Goal: Information Seeking & Learning: Learn about a topic

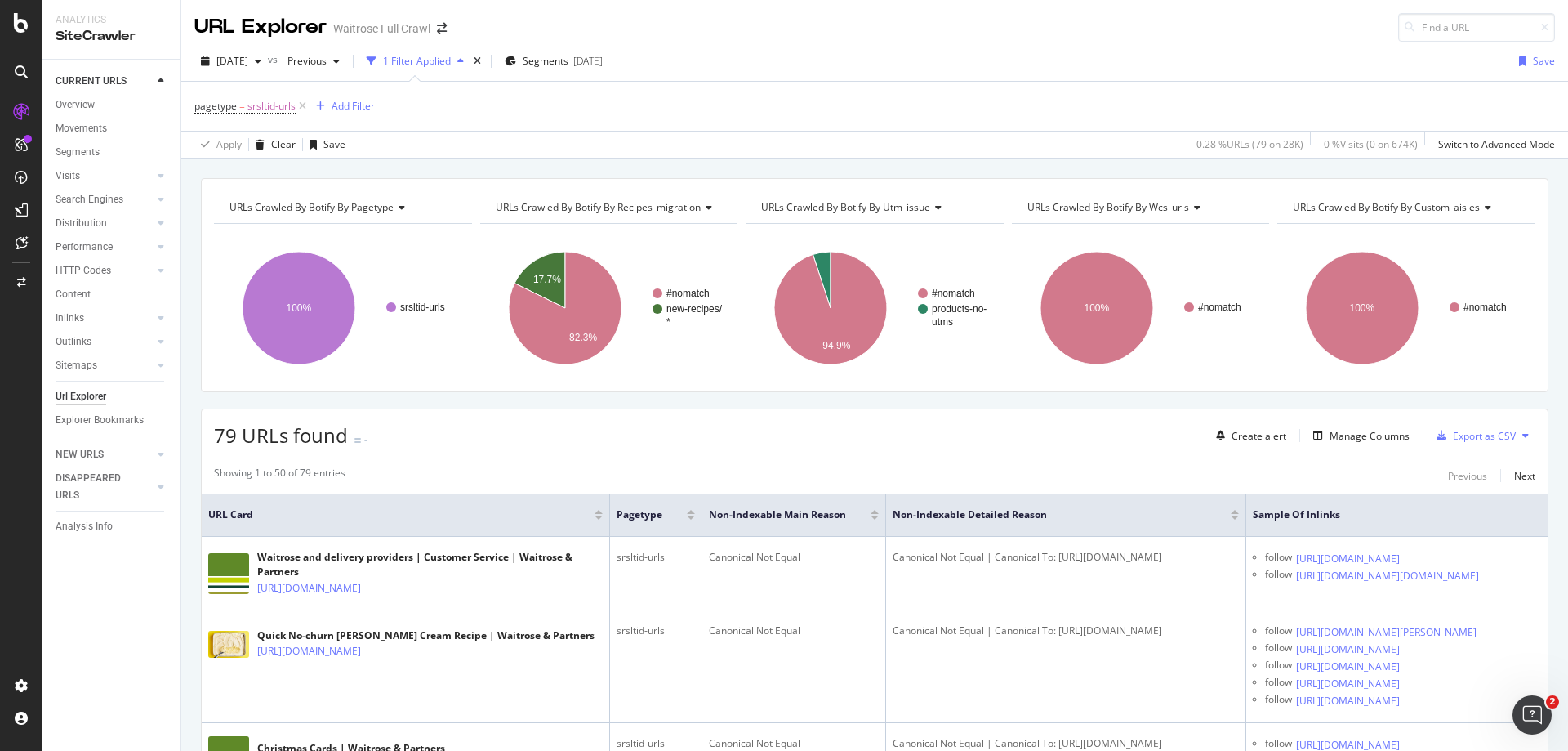
scroll to position [2941, 0]
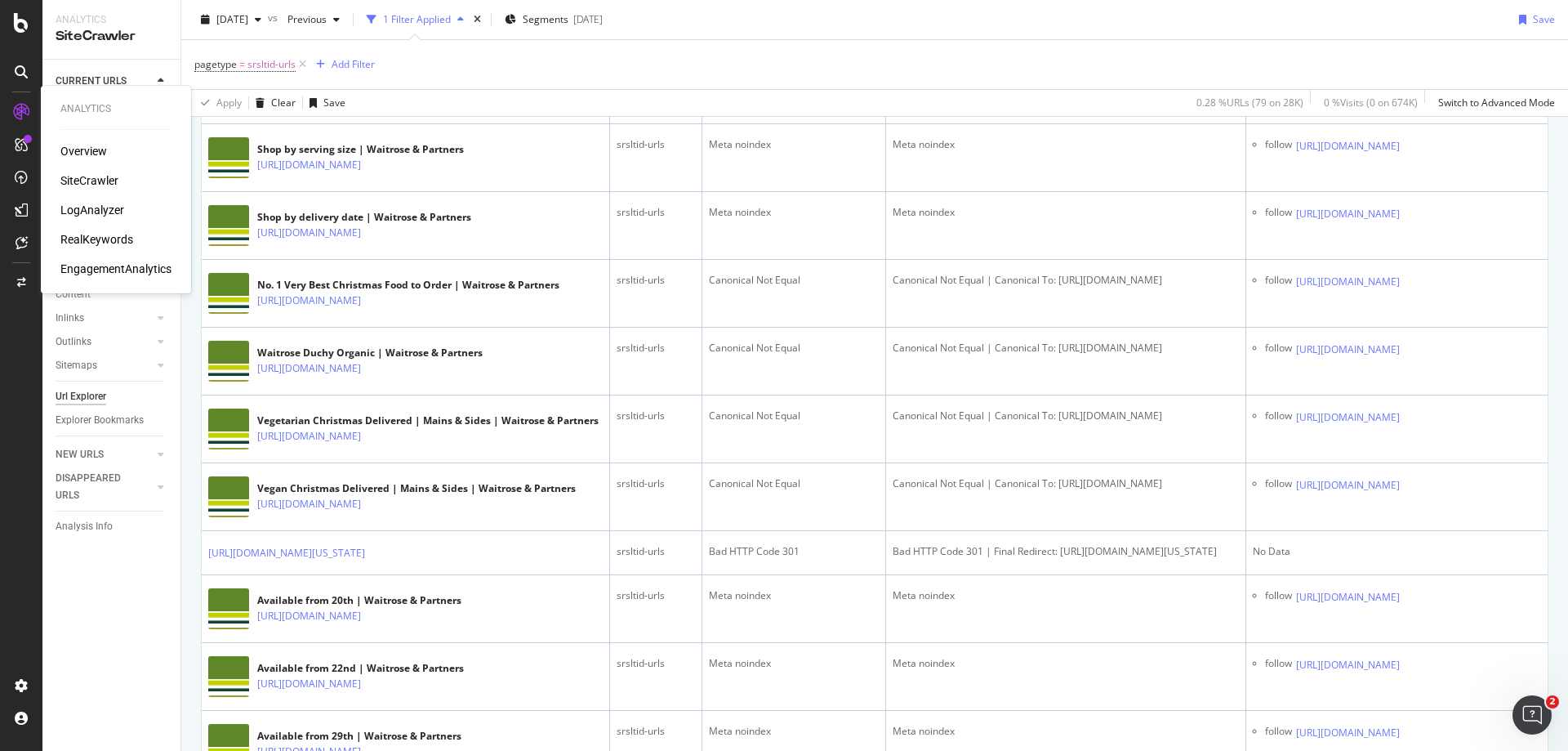
click at [87, 212] on div "LogAnalyzer" at bounding box center [93, 210] width 64 height 16
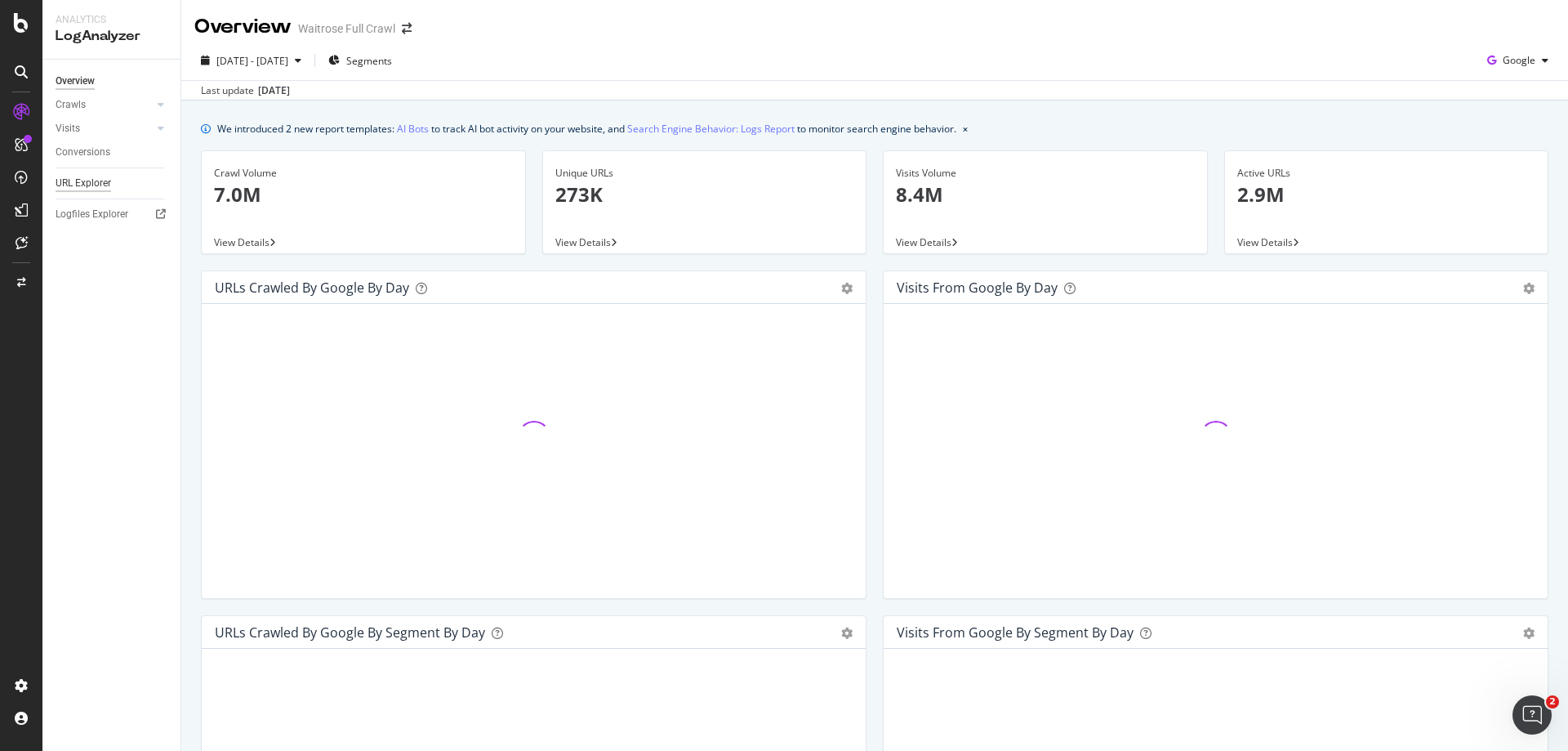
click at [93, 186] on div "URL Explorer" at bounding box center [84, 183] width 56 height 17
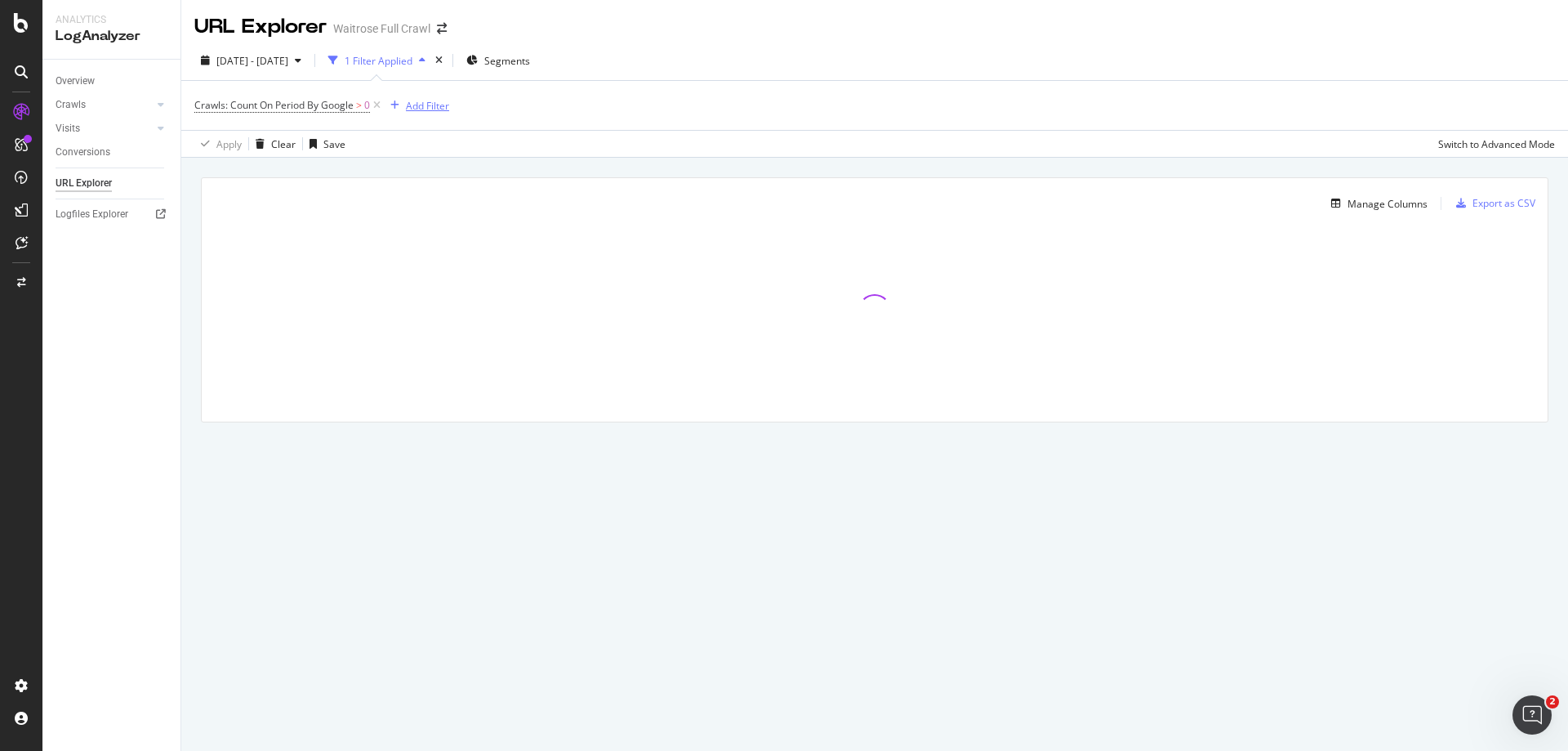
click at [423, 106] on div "Add Filter" at bounding box center [427, 106] width 43 height 14
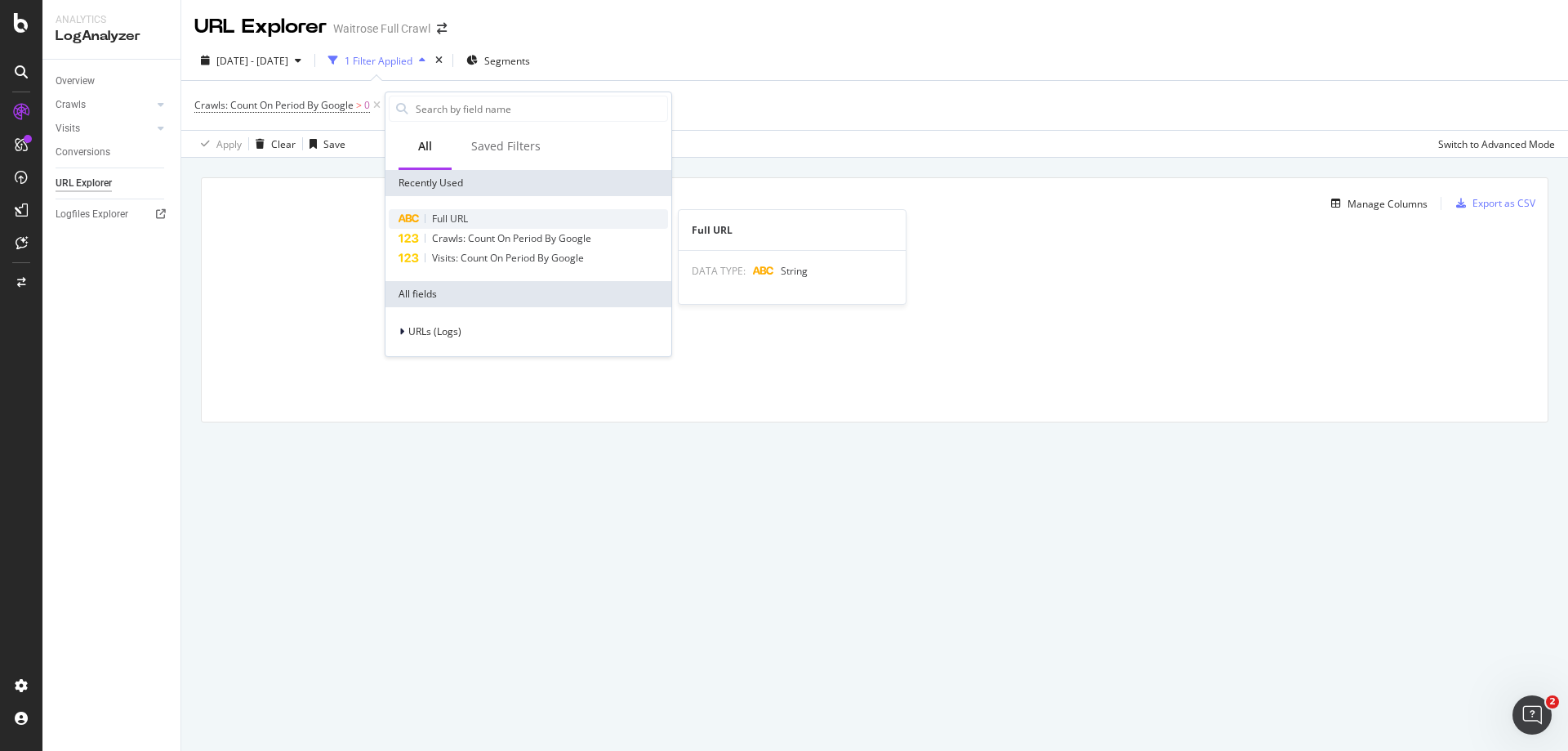
click at [443, 218] on span "Full URL" at bounding box center [450, 218] width 36 height 14
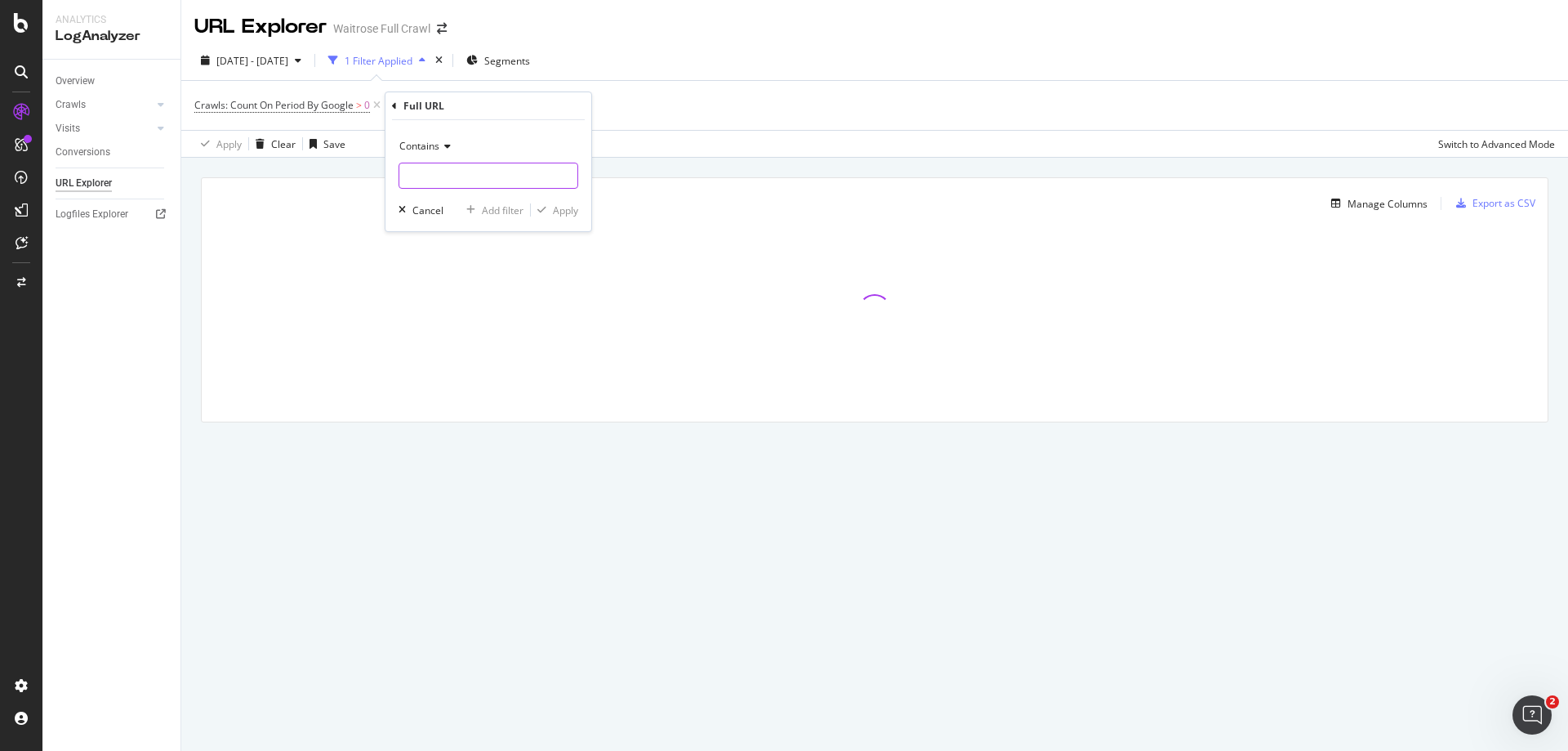
click at [436, 170] on input "text" at bounding box center [488, 175] width 178 height 26
paste input "/buylist/"
type input "/buylist/"
click at [561, 216] on div "Apply" at bounding box center [565, 210] width 25 height 14
